Goal: Task Accomplishment & Management: Use online tool/utility

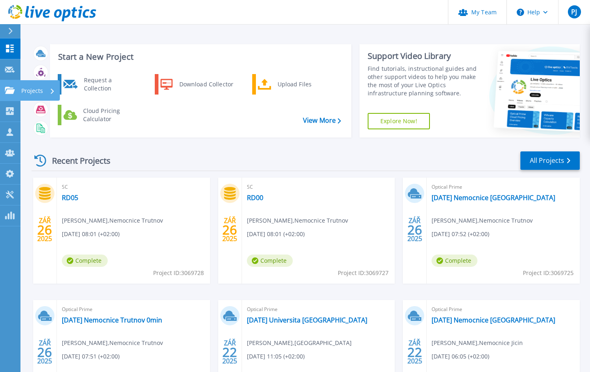
drag, startPoint x: 4, startPoint y: 90, endPoint x: 12, endPoint y: 91, distance: 7.8
click at [4, 90] on link "Projects Projects" at bounding box center [10, 90] width 20 height 21
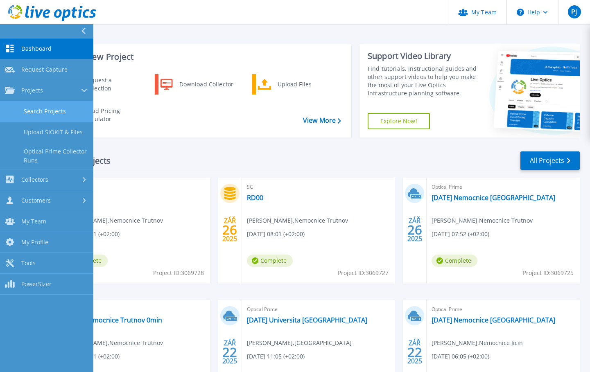
click at [60, 117] on link "Search Projects" at bounding box center [46, 111] width 93 height 21
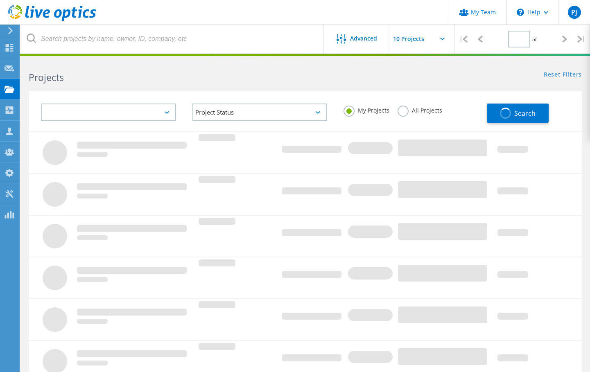
type input "1"
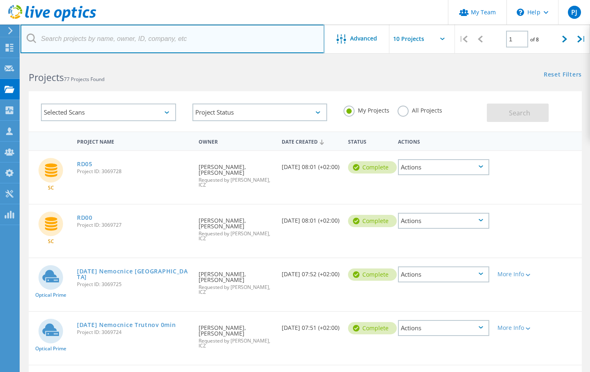
click at [199, 32] on input "text" at bounding box center [172, 39] width 304 height 29
type input "nemoc"
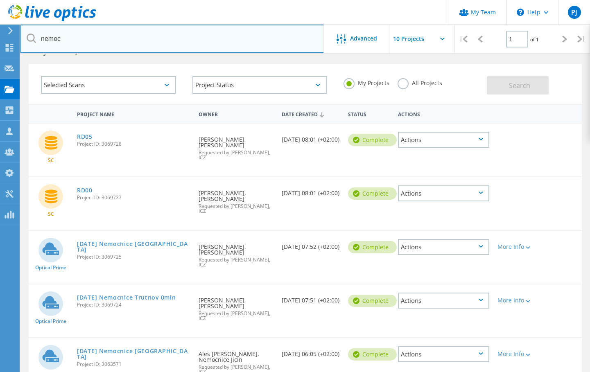
scroll to position [41, 0]
